Goal: Information Seeking & Learning: Understand process/instructions

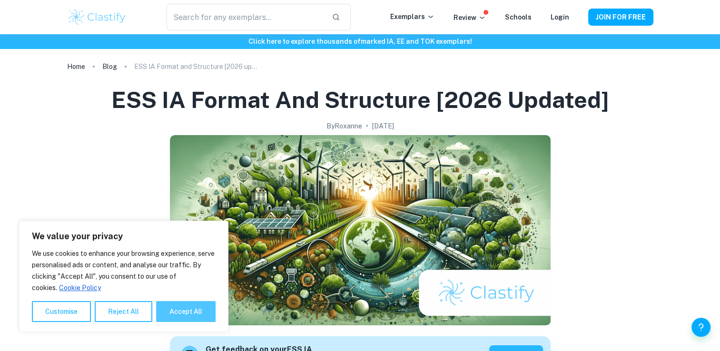
click at [181, 308] on button "Accept All" at bounding box center [185, 311] width 59 height 21
checkbox input "true"
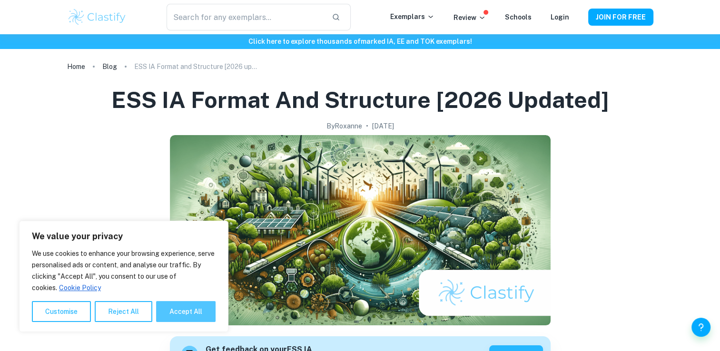
checkbox input "true"
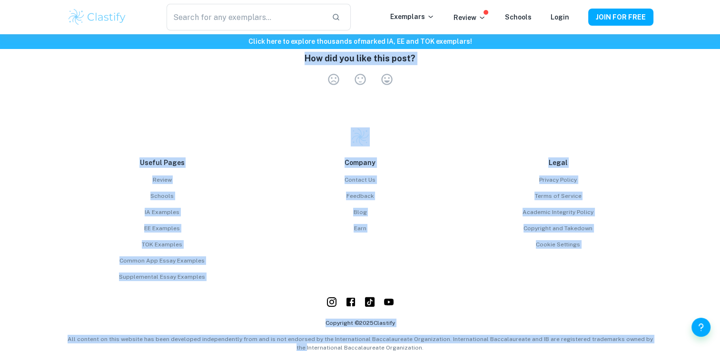
scroll to position [3097, 0]
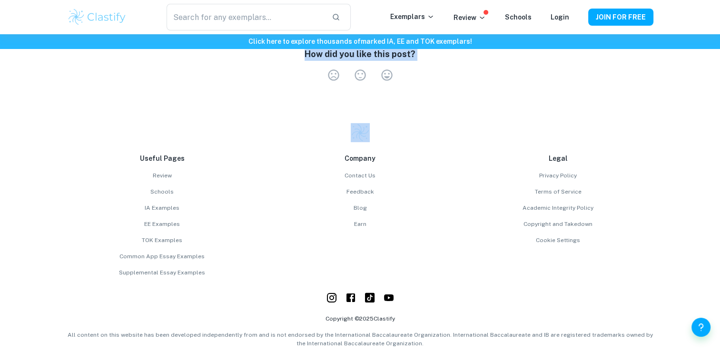
drag, startPoint x: 167, startPoint y: 140, endPoint x: 322, endPoint y: 117, distance: 156.7
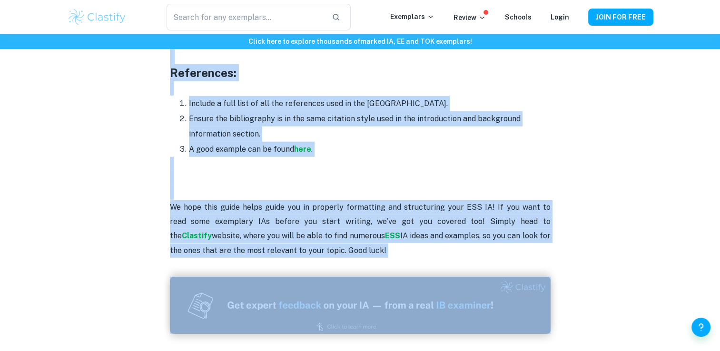
copy div "Loremipsumdo: Sitam con adip elitseddoeius tempo incid utlabor etd mag aliquaen…"
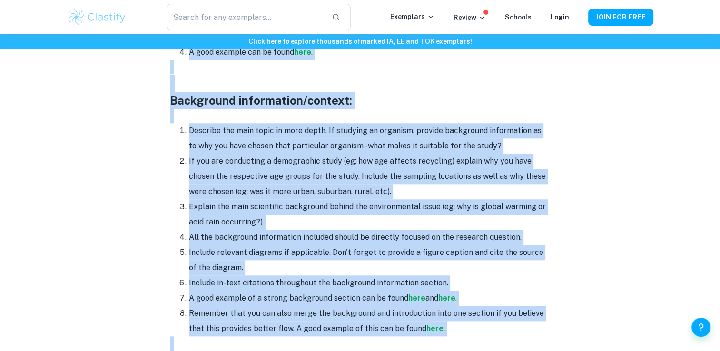
scroll to position [936, 0]
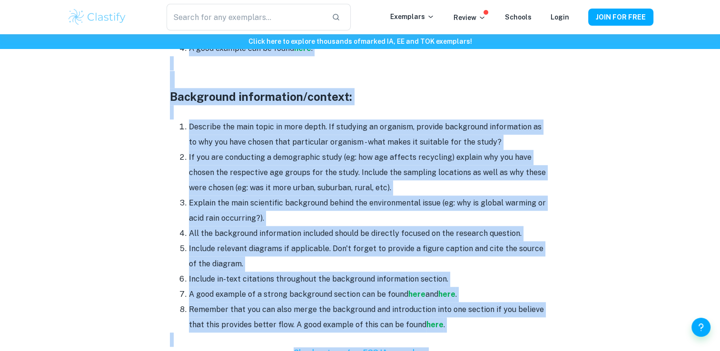
drag, startPoint x: 171, startPoint y: 81, endPoint x: 451, endPoint y: 306, distance: 359.3
drag, startPoint x: 451, startPoint y: 306, endPoint x: 385, endPoint y: 280, distance: 70.7
copy div "Loremipsum dolorsitame/consect: Adipisci eli sedd eiusm te inci utlab. Et dolor…"
